Goal: Navigation & Orientation: Find specific page/section

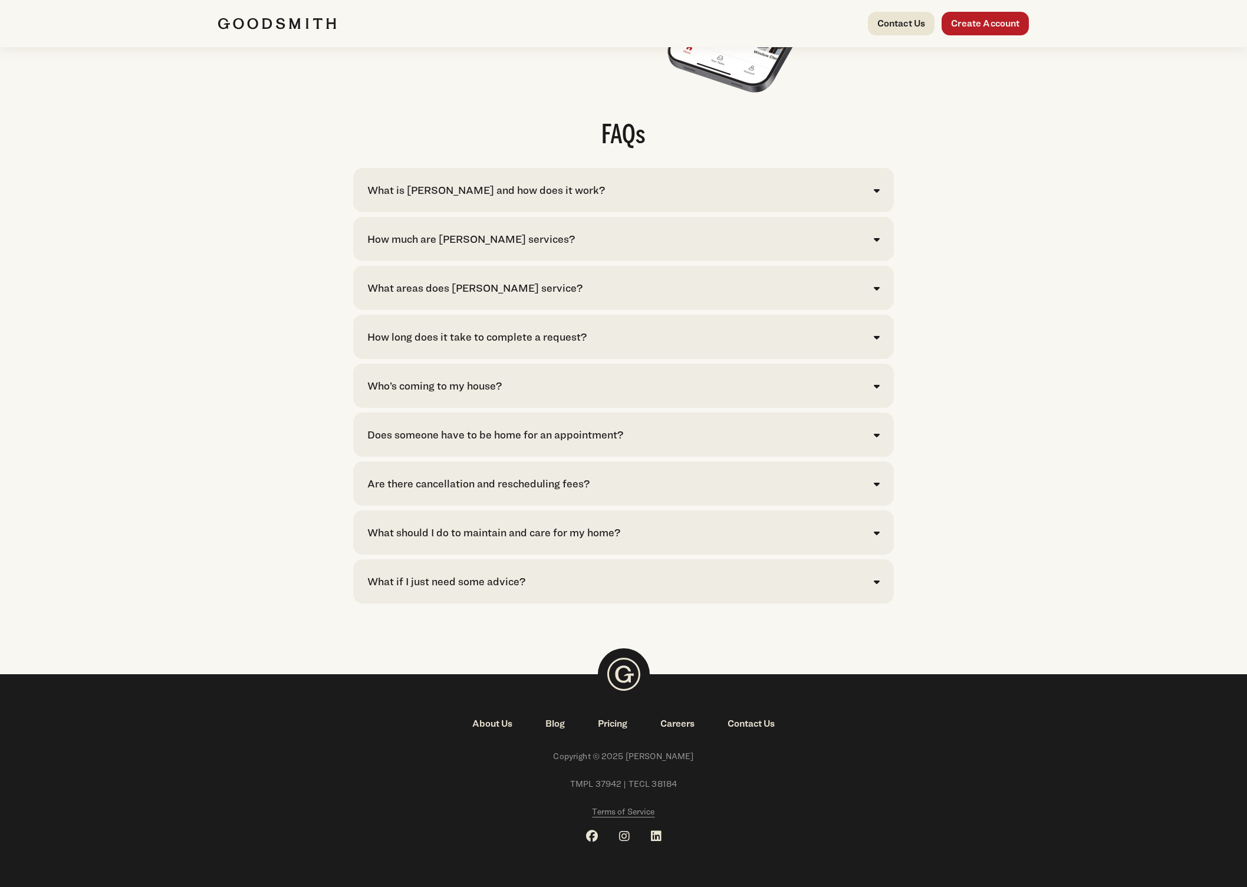
scroll to position [2311, 0]
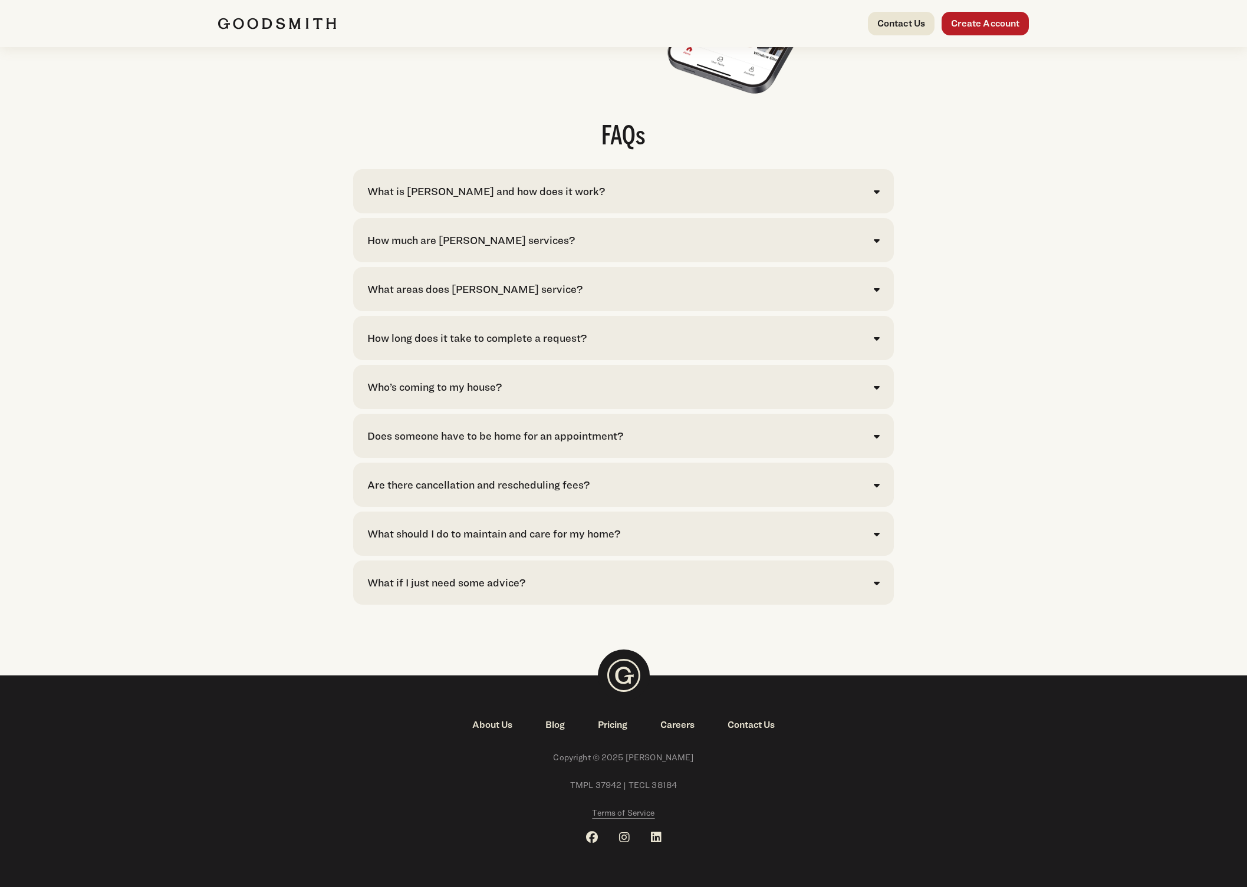
click at [497, 297] on div "What areas does [PERSON_NAME] service?" at bounding box center [474, 289] width 215 height 16
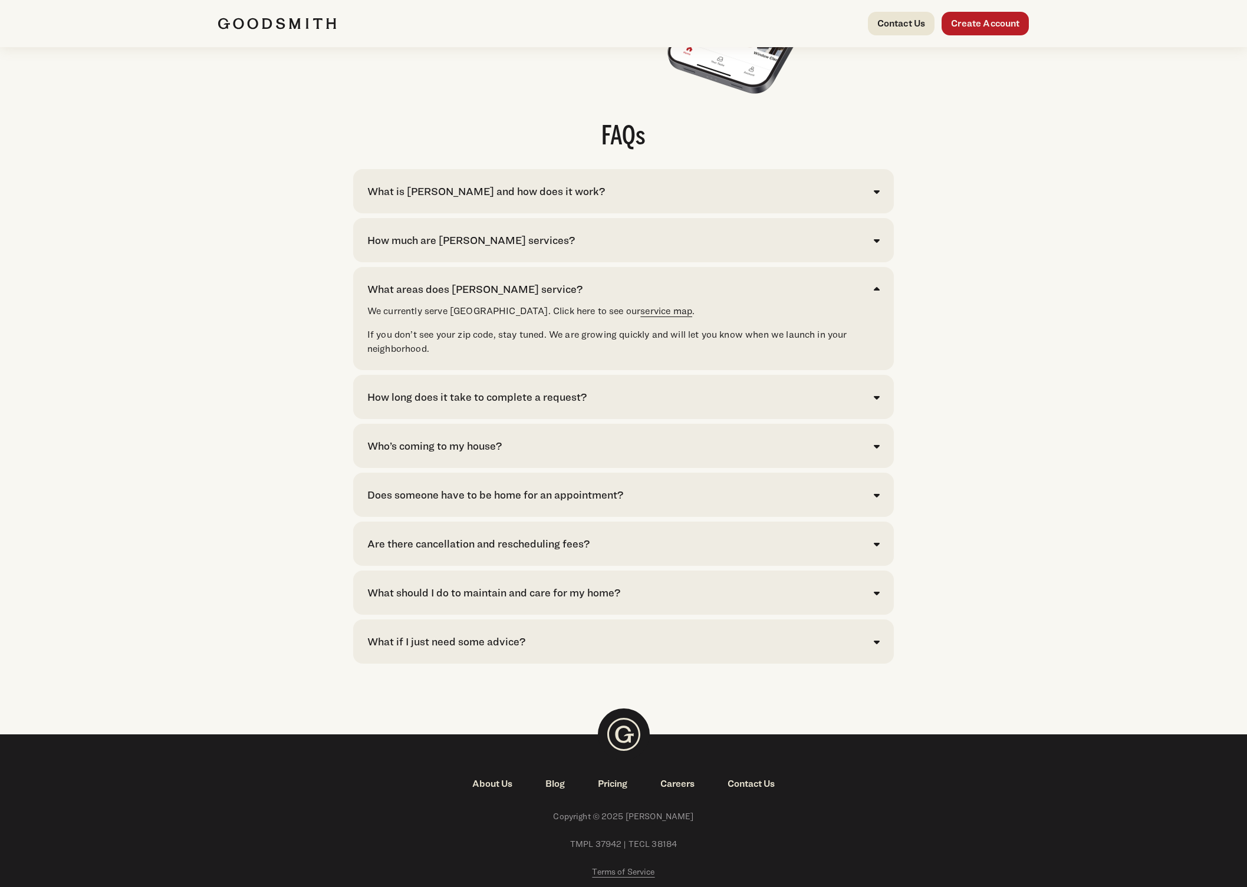
click at [640, 317] on link "service map" at bounding box center [666, 310] width 52 height 11
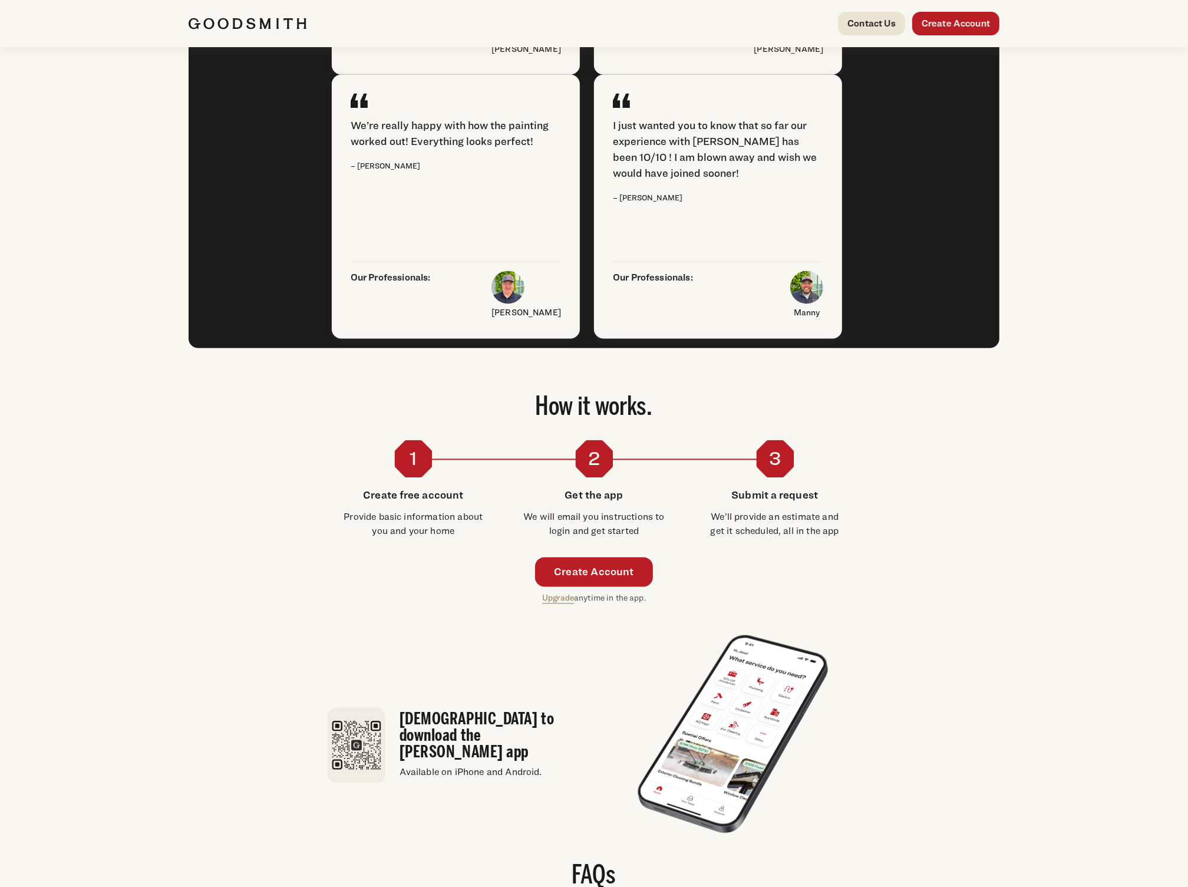
scroll to position [2336, 0]
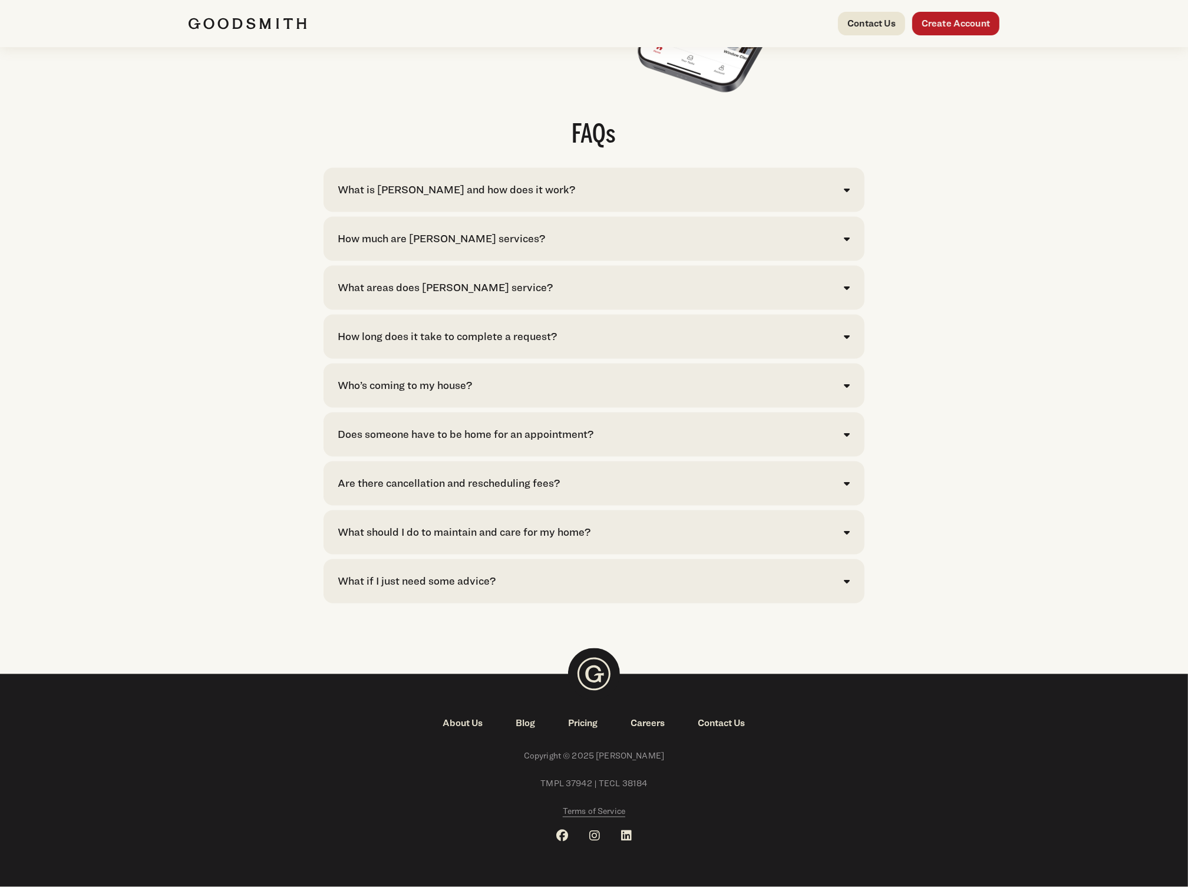
click at [609, 812] on span "Terms of Service" at bounding box center [594, 811] width 62 height 10
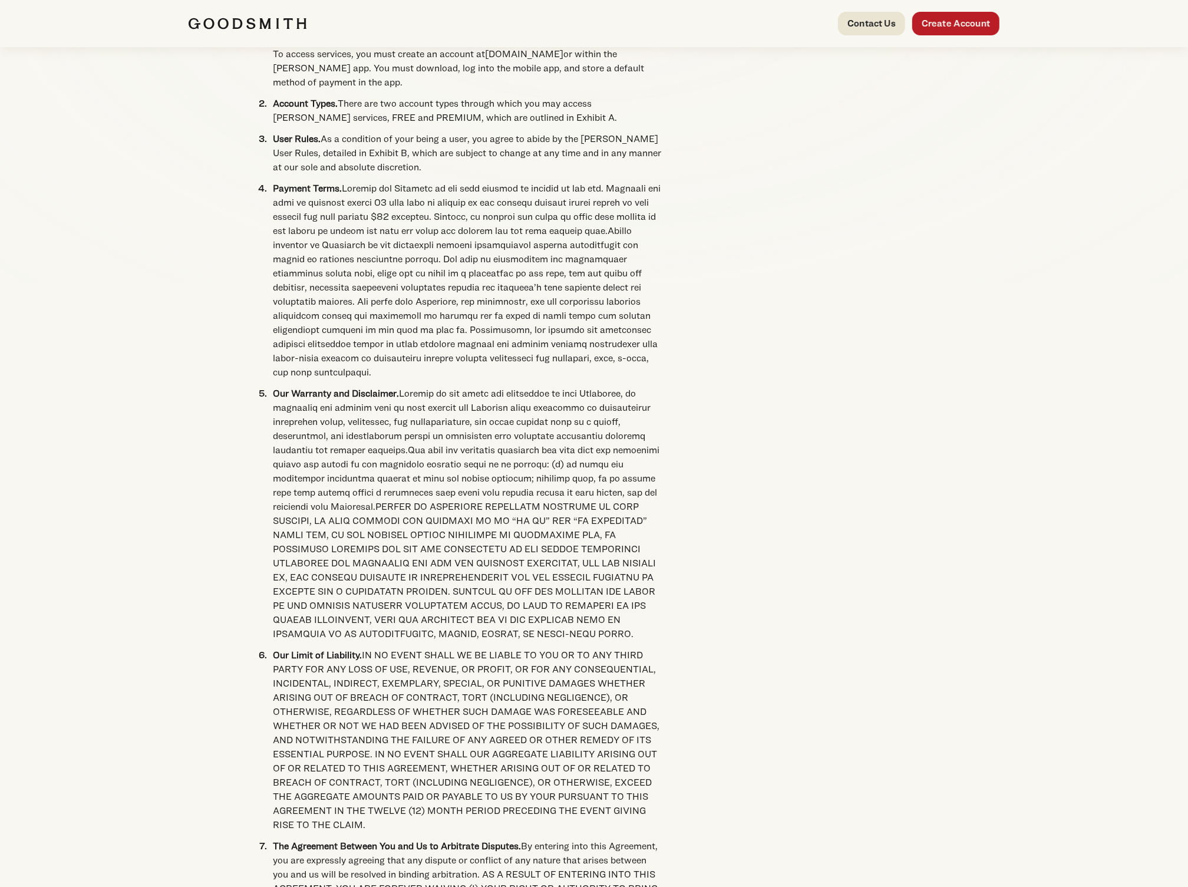
scroll to position [375, 0]
